Goal: Task Accomplishment & Management: Manage account settings

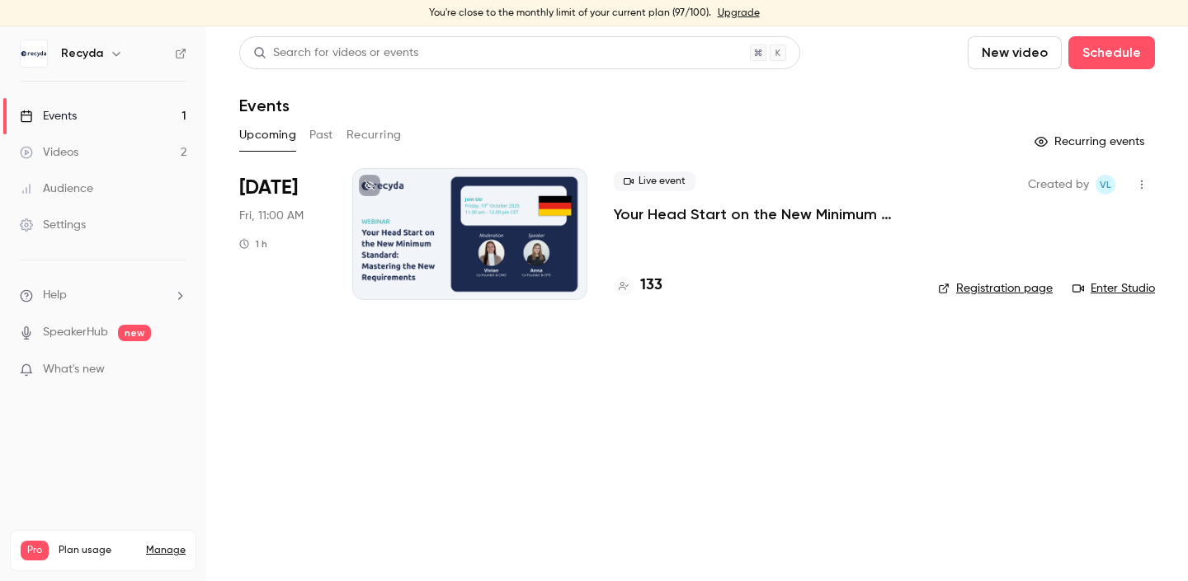
click at [731, 207] on p "Your Head Start on the New Minimum Standard: Mastering the New Requirements" at bounding box center [763, 215] width 298 height 20
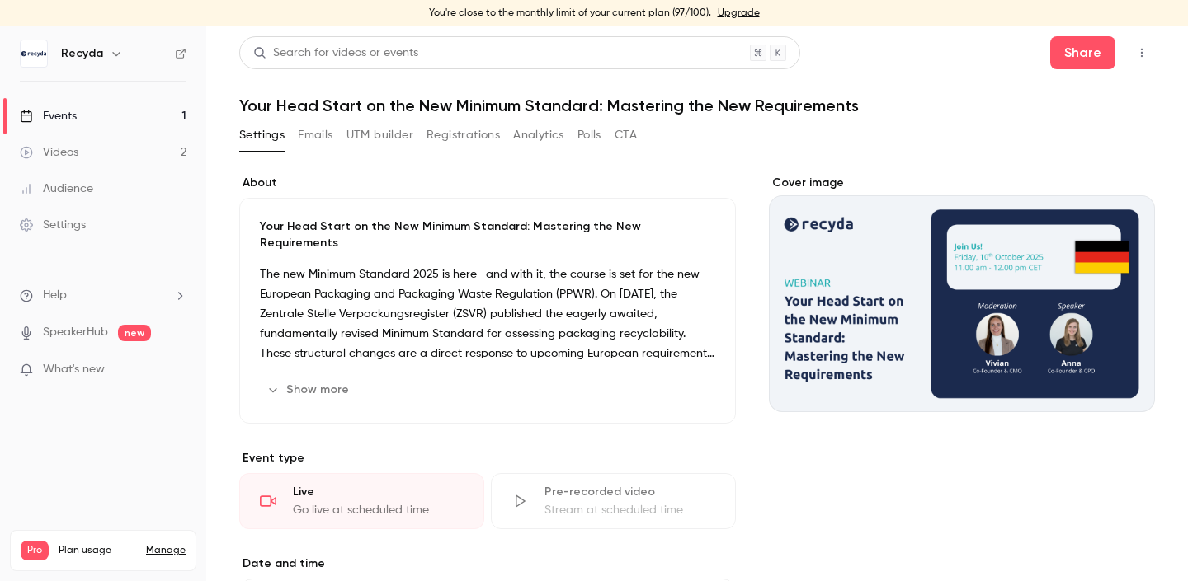
click at [466, 139] on button "Registrations" at bounding box center [462, 135] width 73 height 26
